Goal: Task Accomplishment & Management: Use online tool/utility

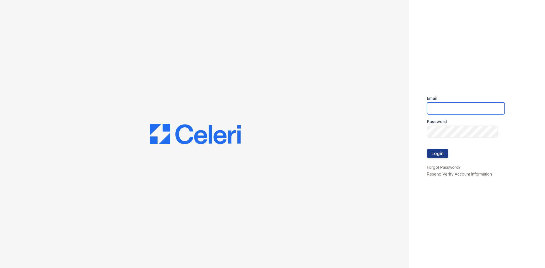
click at [441, 108] on input "email" at bounding box center [466, 108] width 78 height 12
type input "[EMAIL_ADDRESS][DOMAIN_NAME]"
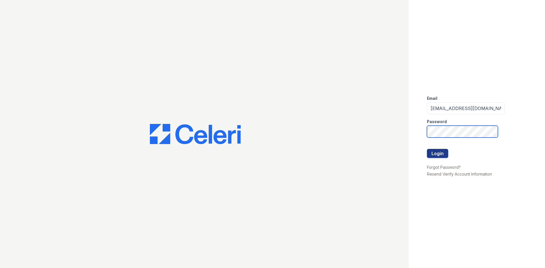
click at [427, 149] on button "Login" at bounding box center [437, 153] width 21 height 9
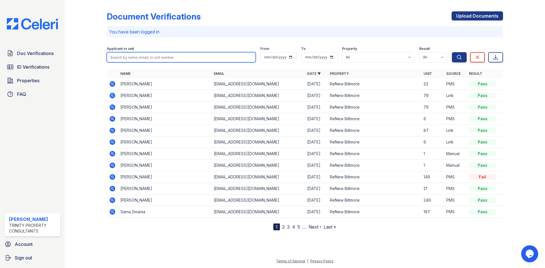
click at [127, 60] on input "search" at bounding box center [181, 57] width 149 height 10
type input "[PERSON_NAME]"
click at [452, 52] on button "Search" at bounding box center [459, 57] width 15 height 10
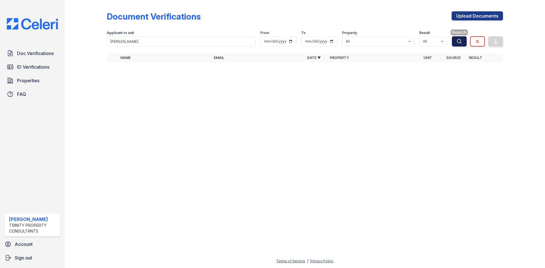
drag, startPoint x: 459, startPoint y: 38, endPoint x: 452, endPoint y: 41, distance: 7.2
click at [459, 38] on button "Search" at bounding box center [459, 41] width 15 height 10
drag, startPoint x: 35, startPoint y: 55, endPoint x: 75, endPoint y: 58, distance: 41.0
click at [35, 55] on span "Doc Verifications" at bounding box center [35, 53] width 37 height 7
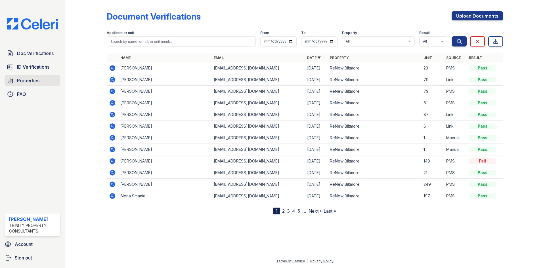
click at [32, 80] on span "Properties" at bounding box center [28, 80] width 22 height 7
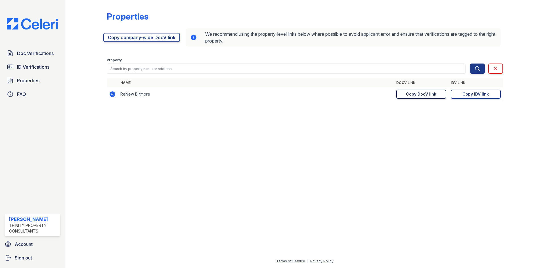
click at [422, 96] on div "Copy DocV link" at bounding box center [421, 94] width 30 height 6
click at [39, 79] on span "Properties" at bounding box center [28, 80] width 22 height 7
click at [473, 95] on div "Copy IDV link" at bounding box center [475, 94] width 26 height 6
click at [26, 79] on span "Properties" at bounding box center [28, 80] width 22 height 7
click at [431, 95] on div "Copy DocV link" at bounding box center [421, 94] width 30 height 6
